Goal: Find specific page/section: Find specific page/section

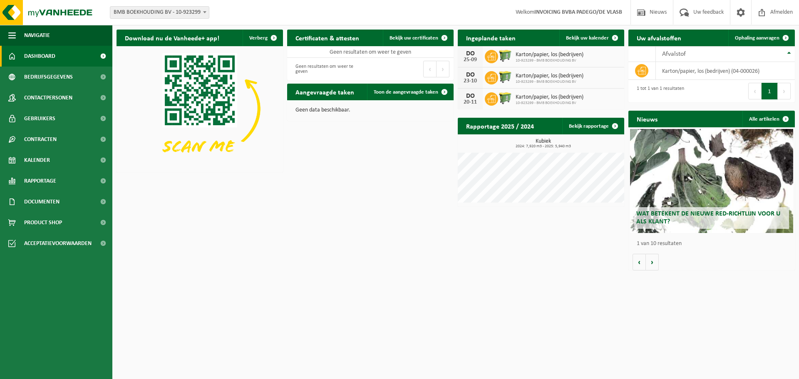
click at [592, 10] on strong "INVOICING BVBA PADEGO/DE VLASB" at bounding box center [578, 12] width 88 height 6
drag, startPoint x: 592, startPoint y: 10, endPoint x: 530, endPoint y: 19, distance: 62.6
click at [530, 19] on span "Welkom INVOICING BVBA PADEGO/DE VLASB" at bounding box center [568, 12] width 123 height 25
click at [69, 81] on span "Bedrijfsgegevens" at bounding box center [48, 77] width 49 height 21
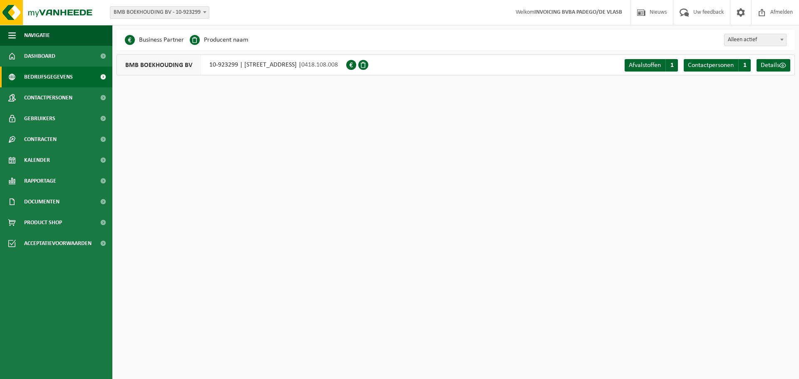
click at [277, 66] on div "BMB BOEKHOUDING BV 10-923299 | [STREET_ADDRESS] | 0418.108.008" at bounding box center [232, 65] width 230 height 21
click at [72, 56] on link "Dashboard" at bounding box center [56, 56] width 112 height 21
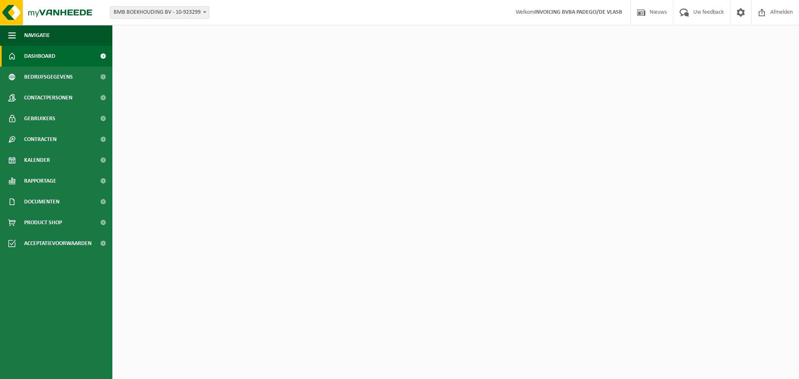
click at [199, 13] on span "BMB BOEKHOUDING BV - 10-923299" at bounding box center [159, 13] width 99 height 12
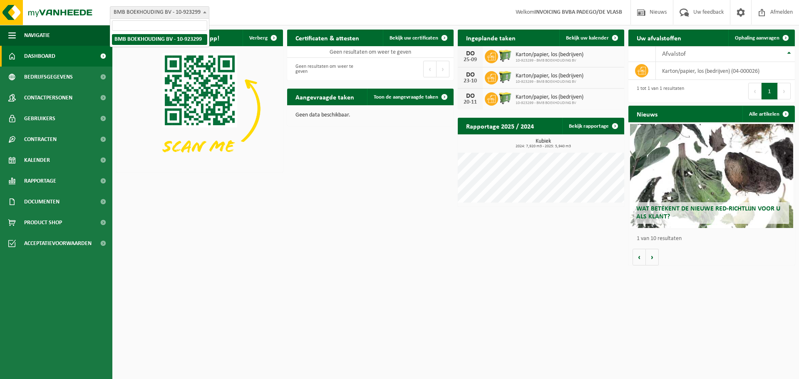
click at [201, 10] on span at bounding box center [205, 12] width 8 height 11
click at [654, 255] on button "Volgende" at bounding box center [652, 257] width 13 height 17
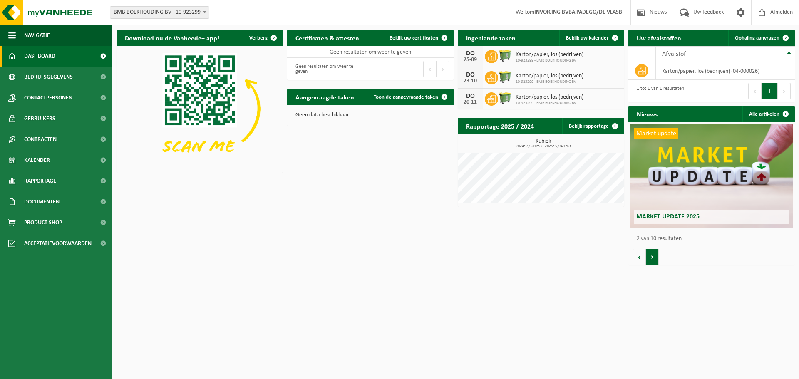
click at [654, 255] on button "Volgende" at bounding box center [652, 257] width 13 height 17
click at [637, 259] on button "Vorige" at bounding box center [638, 257] width 13 height 17
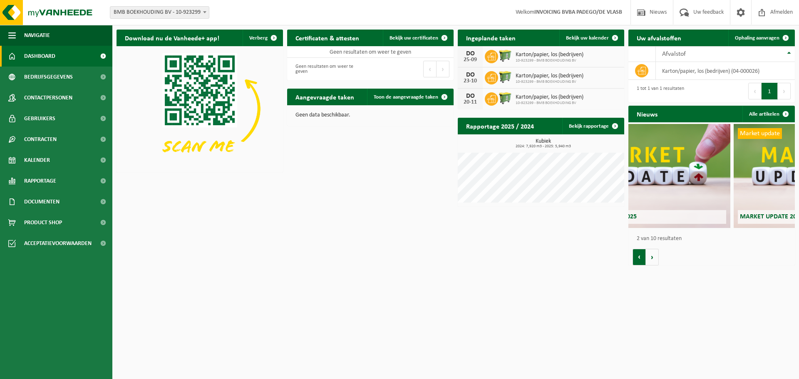
click at [637, 259] on button "Vorige" at bounding box center [638, 257] width 13 height 17
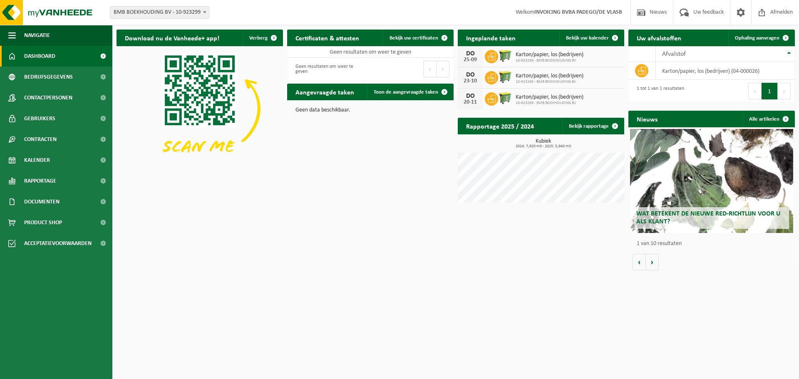
click at [558, 12] on strong "INVOICING BVBA PADEGO/DE VLASB" at bounding box center [578, 12] width 88 height 6
click at [167, 10] on span "BMB BOEKHOUDING BV - 10-923299" at bounding box center [159, 13] width 99 height 12
paste input "Nova Statera"
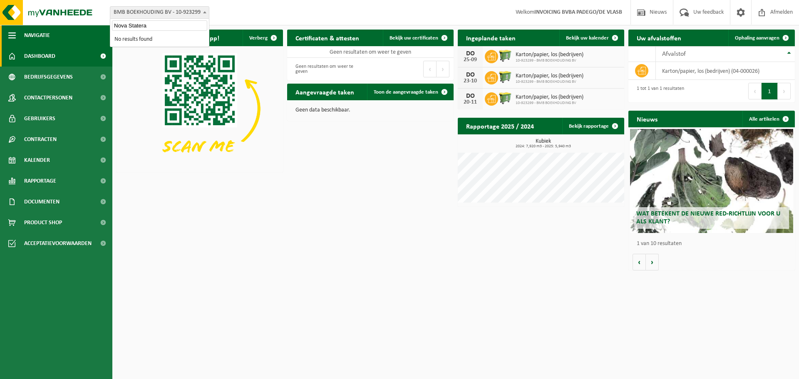
drag, startPoint x: 168, startPoint y: 25, endPoint x: 78, endPoint y: 27, distance: 89.5
click at [78, 27] on body "Vestiging: BMB BOEKHOUDING BV - 10-923299 BMB BOEKHOUDING BV - 10-923299 Welkom…" at bounding box center [399, 137] width 799 height 275
paste input "10-870226"
type input "10-870226"
click at [249, 241] on div "Download nu de Vanheede+ app! Verberg Certificaten & attesten Bekijk uw certifi…" at bounding box center [455, 149] width 682 height 249
